Goal: Task Accomplishment & Management: Manage account settings

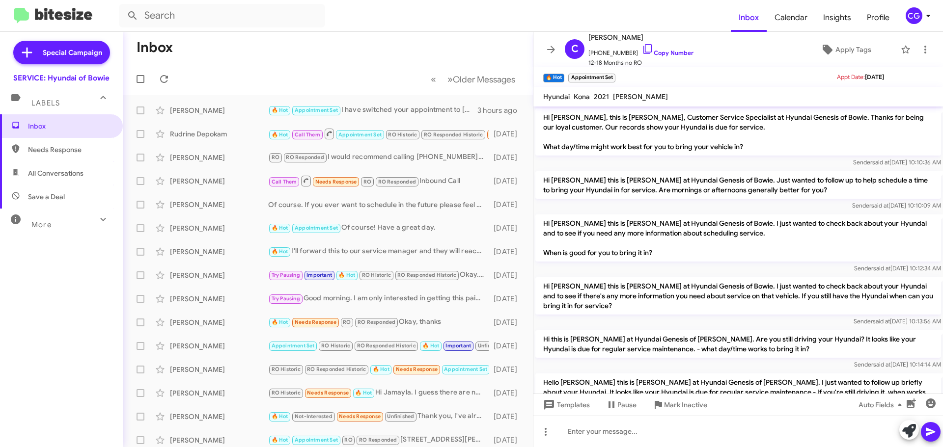
scroll to position [288, 0]
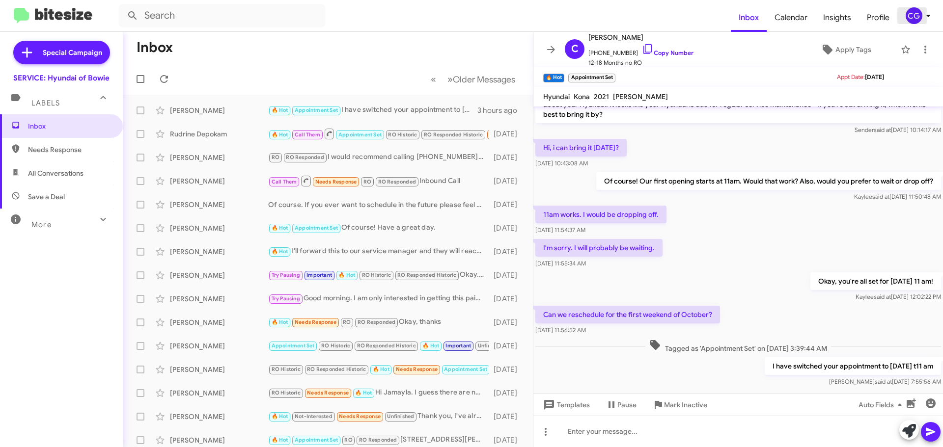
click at [909, 16] on div "CG" at bounding box center [914, 15] width 17 height 17
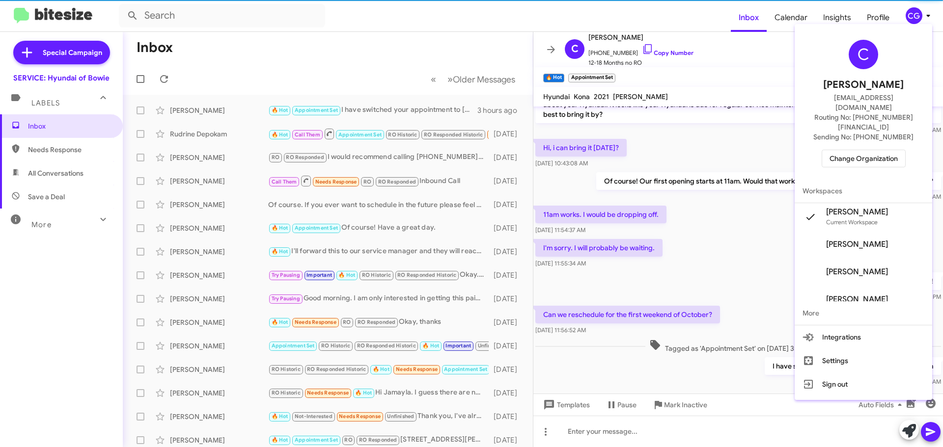
click at [881, 150] on span "Change Organization" at bounding box center [864, 158] width 68 height 17
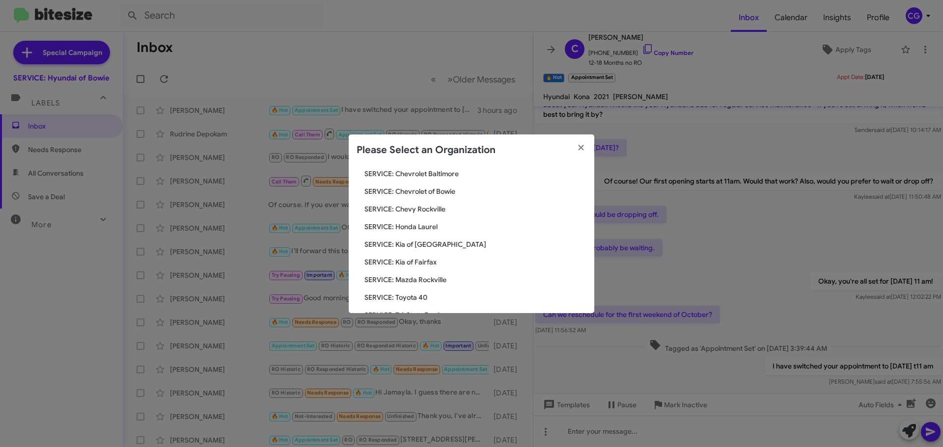
scroll to position [181, 0]
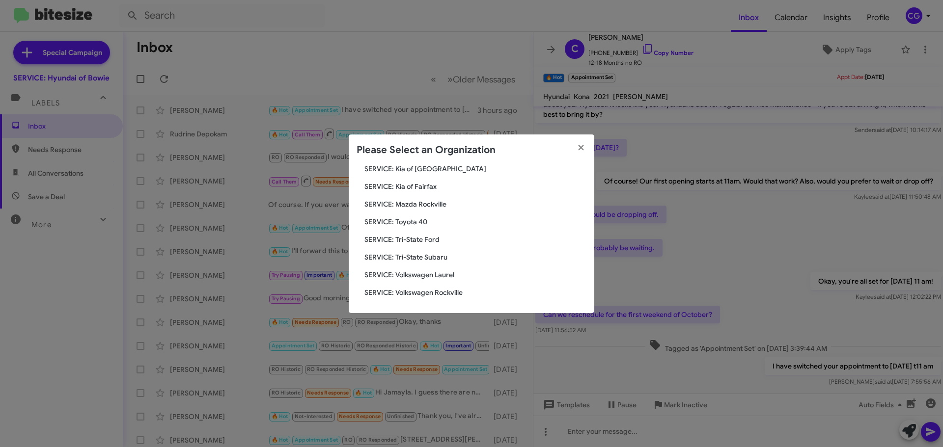
click at [428, 257] on span "SERVICE: Tri-State Subaru" at bounding box center [475, 257] width 222 height 10
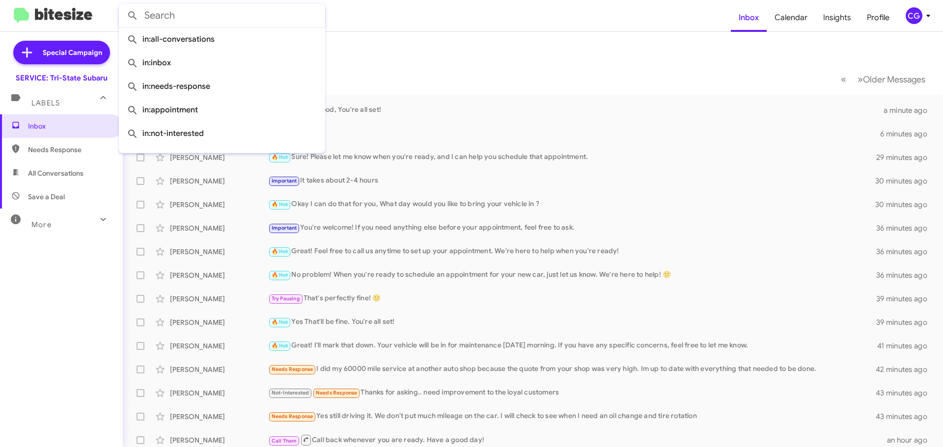
click at [176, 19] on input "text" at bounding box center [222, 16] width 206 height 24
paste input "215-815-8583"
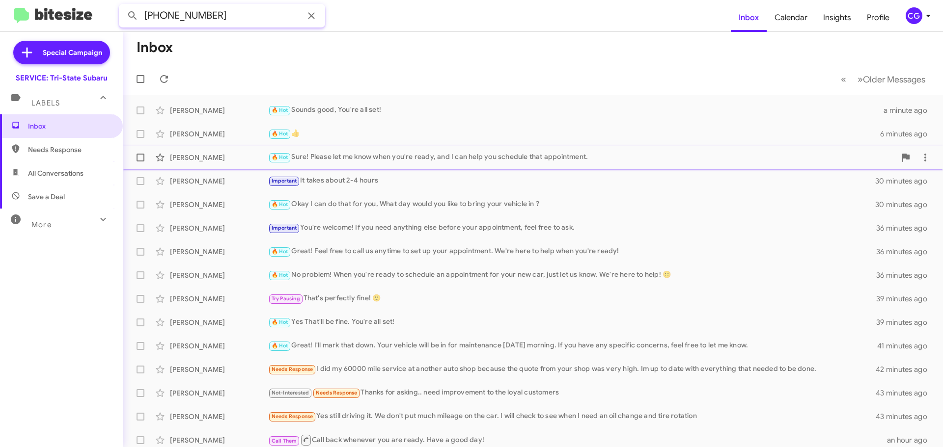
type input "215-815-8583"
click at [123, 6] on button at bounding box center [133, 16] width 20 height 20
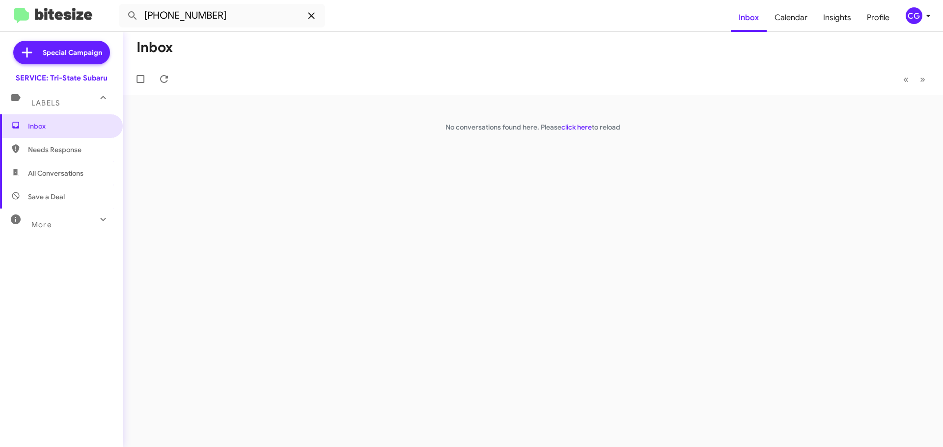
click at [311, 16] on icon at bounding box center [311, 15] width 6 height 6
